Goal: Task Accomplishment & Management: Use online tool/utility

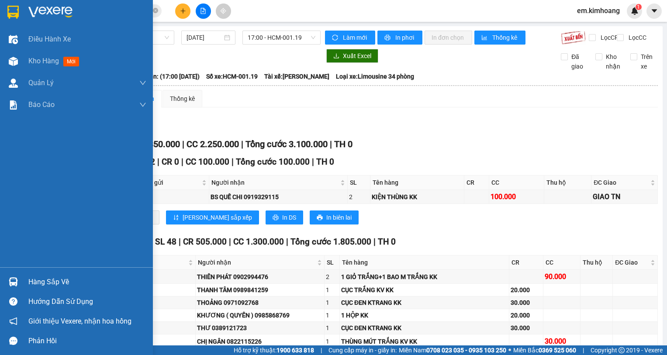
scroll to position [982, 0]
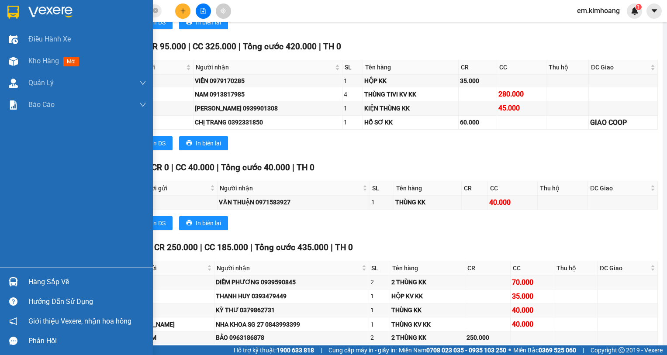
click at [59, 284] on div "Hàng sắp về" at bounding box center [87, 282] width 118 height 13
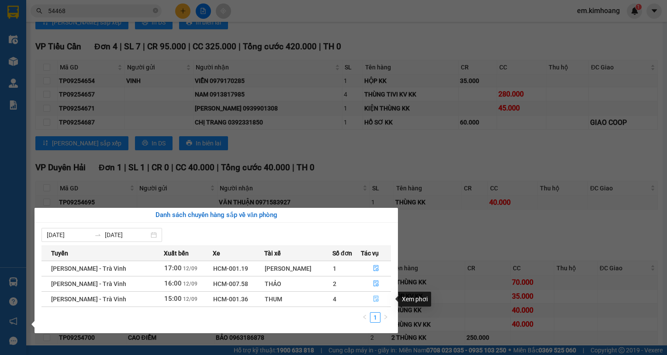
click at [374, 297] on icon "file-done" at bounding box center [376, 299] width 6 height 6
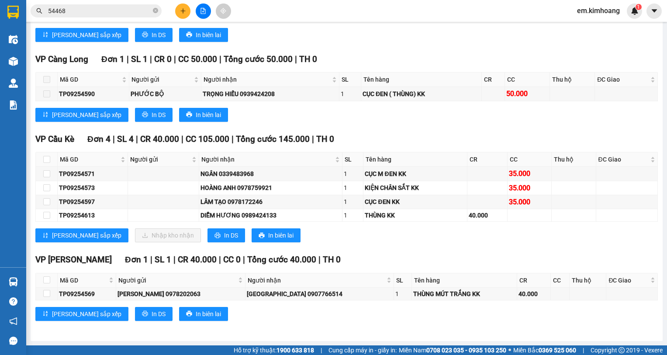
scroll to position [1125, 0]
click at [48, 173] on input "checkbox" at bounding box center [46, 173] width 7 height 7
checkbox input "true"
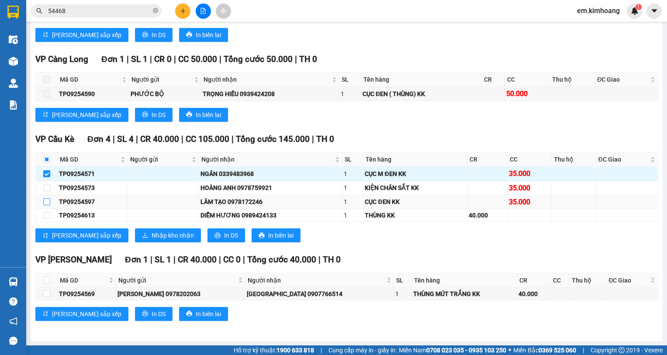
click at [45, 201] on input "checkbox" at bounding box center [46, 201] width 7 height 7
checkbox input "true"
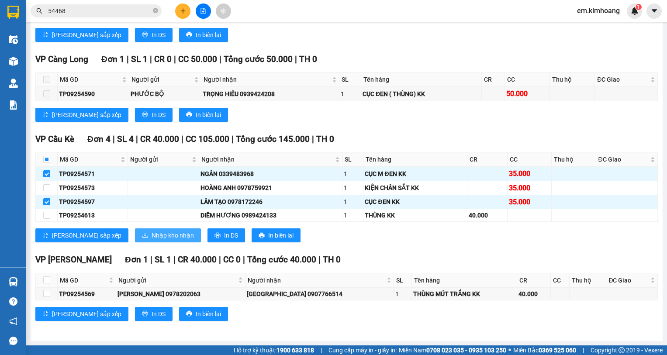
click at [152, 236] on span "Nhập kho nhận" at bounding box center [173, 236] width 42 height 10
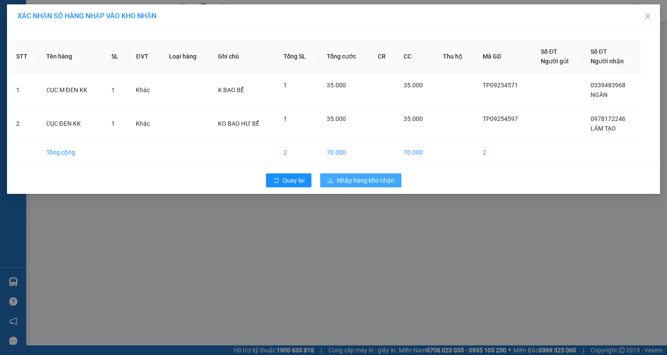
drag, startPoint x: 381, startPoint y: 178, endPoint x: 308, endPoint y: 198, distance: 75.4
click at [380, 180] on span "Nhập hàng kho nhận" at bounding box center [366, 181] width 58 height 10
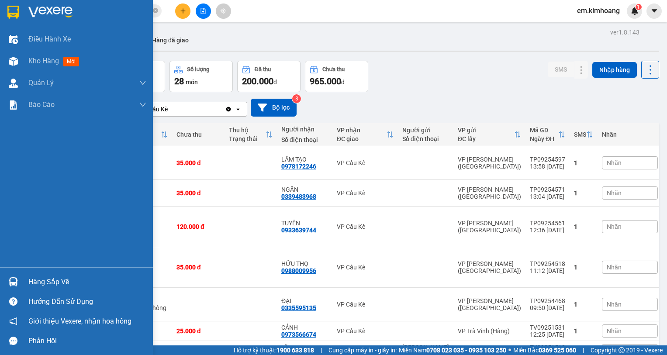
drag, startPoint x: 52, startPoint y: 279, endPoint x: 126, endPoint y: 280, distance: 73.8
click at [54, 279] on div "Hàng sắp về" at bounding box center [87, 282] width 118 height 13
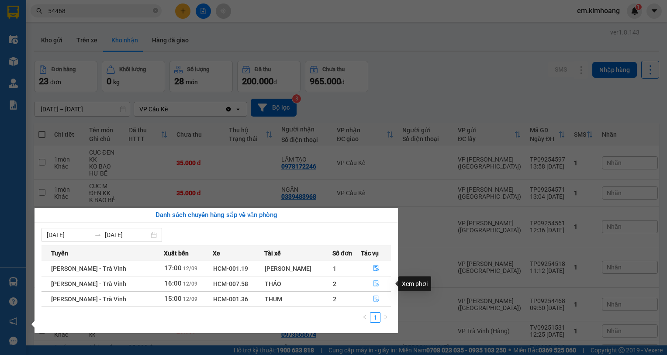
click at [374, 281] on icon "file-done" at bounding box center [376, 284] width 5 height 6
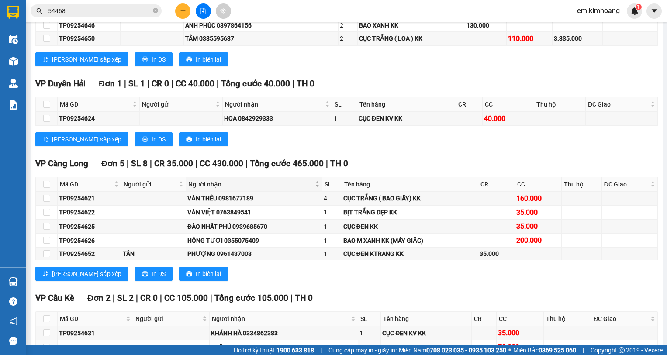
scroll to position [906, 0]
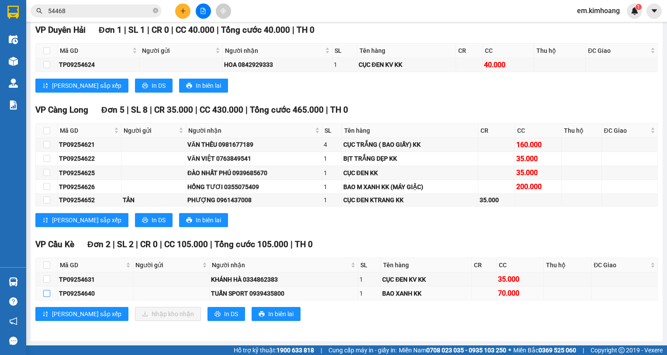
click at [50, 295] on input "checkbox" at bounding box center [46, 293] width 7 height 7
checkbox input "true"
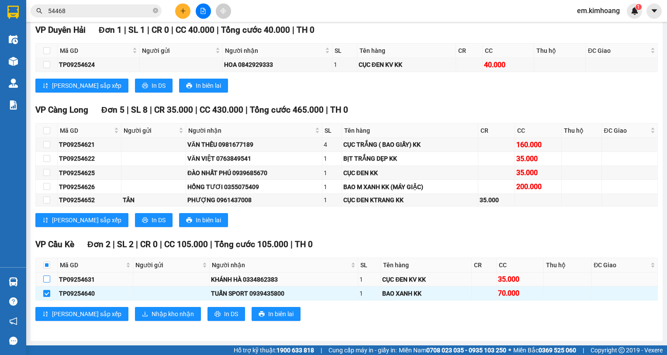
click at [48, 281] on input "checkbox" at bounding box center [46, 279] width 7 height 7
checkbox input "true"
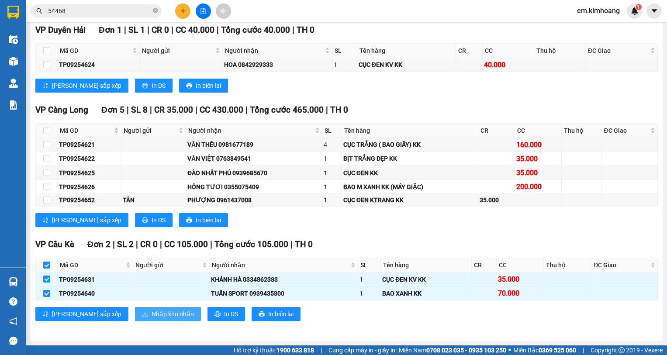
click at [152, 315] on span "Nhập kho nhận" at bounding box center [173, 314] width 42 height 10
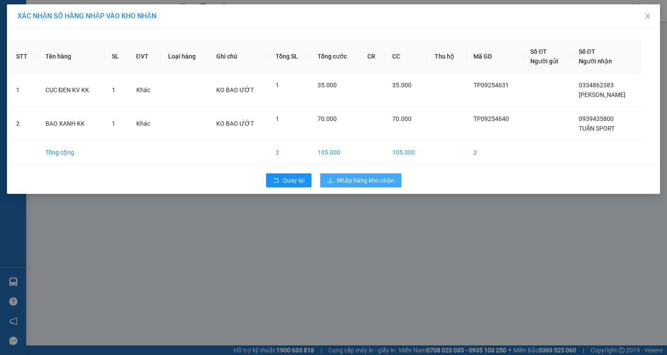
drag, startPoint x: 391, startPoint y: 182, endPoint x: 388, endPoint y: 185, distance: 4.6
click at [391, 181] on span "Nhập hàng kho nhận" at bounding box center [366, 181] width 58 height 10
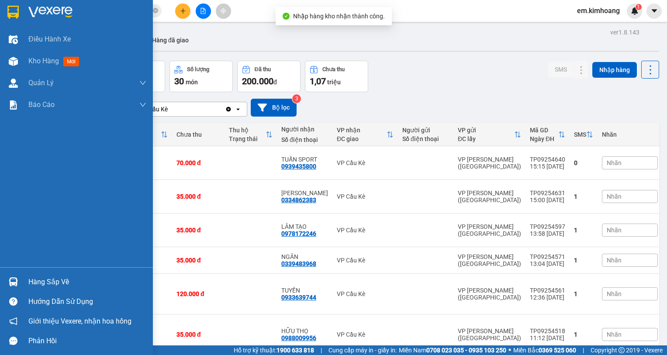
drag, startPoint x: 40, startPoint y: 283, endPoint x: 53, endPoint y: 283, distance: 13.1
click at [43, 282] on div "Hàng sắp về" at bounding box center [87, 282] width 118 height 13
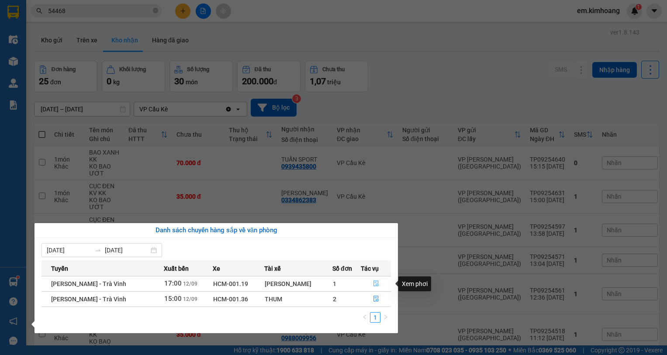
click at [373, 286] on icon "file-done" at bounding box center [376, 283] width 6 height 6
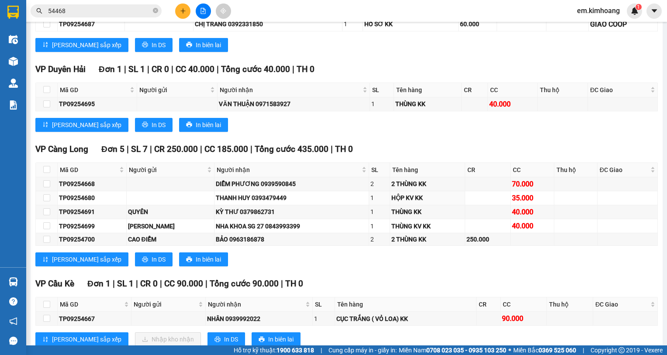
scroll to position [1113, 0]
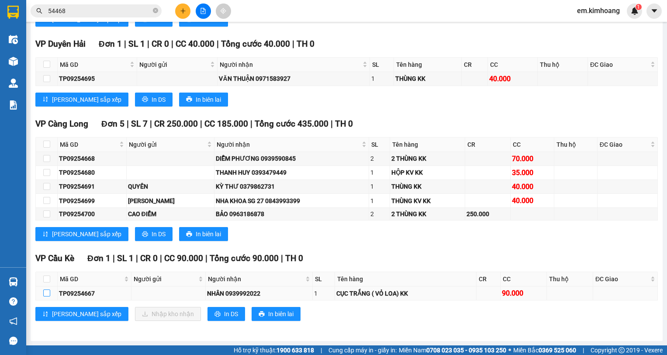
click at [45, 292] on input "checkbox" at bounding box center [46, 293] width 7 height 7
checkbox input "true"
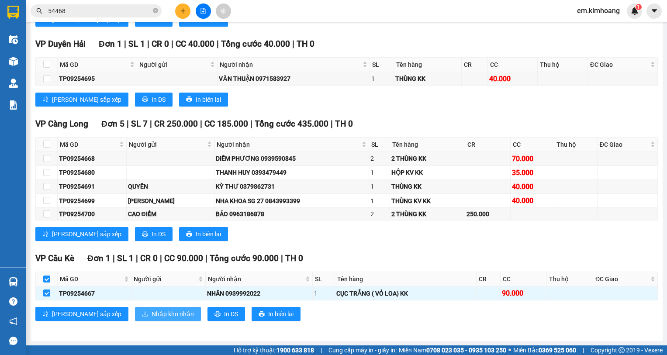
click at [152, 314] on span "Nhập kho nhận" at bounding box center [173, 314] width 42 height 10
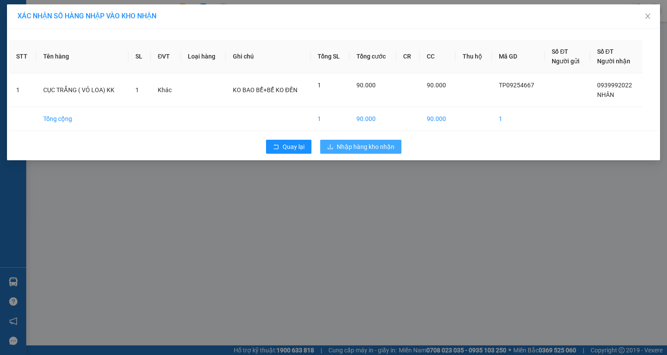
click at [377, 146] on span "Nhập hàng kho nhận" at bounding box center [366, 147] width 58 height 10
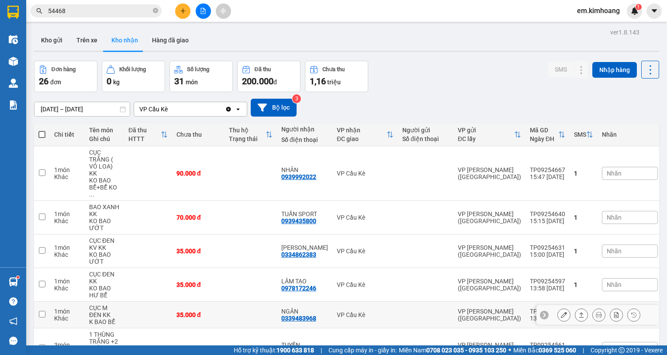
click at [207, 311] on div "35.000 đ" at bounding box center [198, 314] width 44 height 7
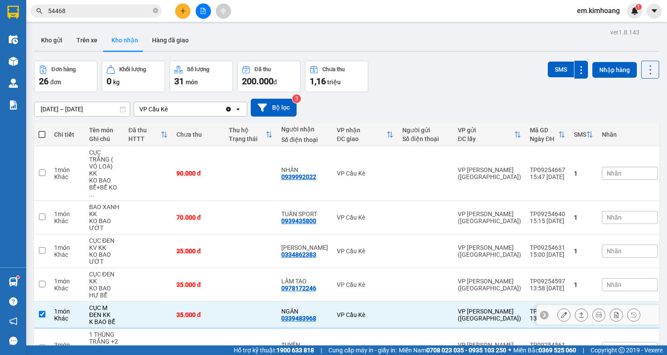
click at [199, 311] on div "35.000 đ" at bounding box center [198, 314] width 44 height 7
checkbox input "false"
